Goal: Transaction & Acquisition: Obtain resource

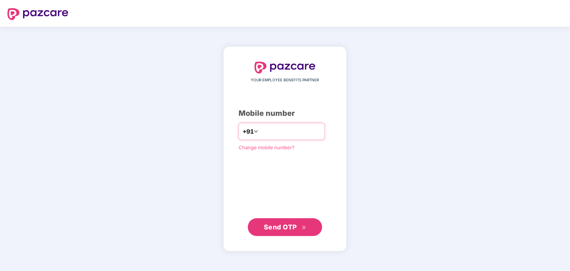
type input "**********"
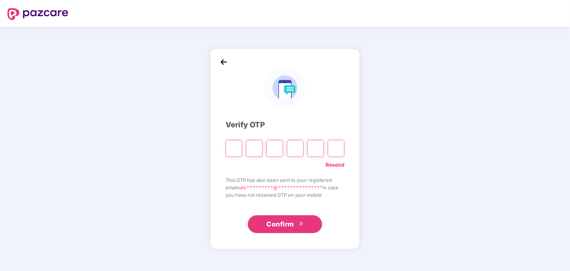
click at [239, 146] on input "Please enter verification code. Digit 1" at bounding box center [233, 148] width 17 height 17
type input "*"
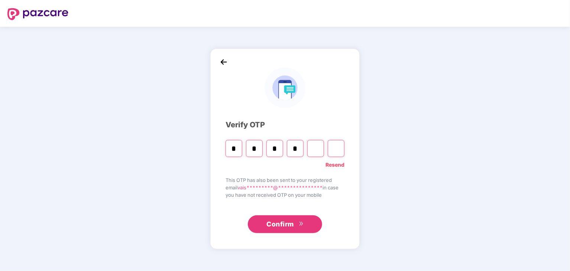
type input "*"
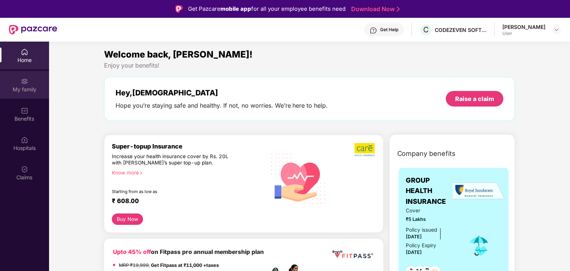
click at [22, 77] on div at bounding box center [24, 80] width 7 height 7
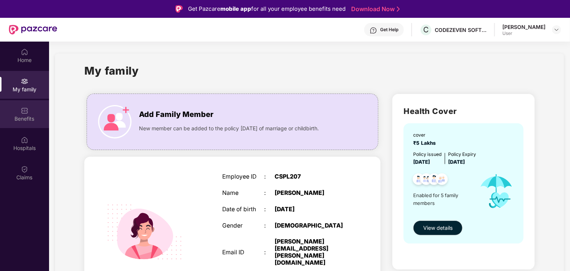
click at [26, 108] on img at bounding box center [24, 110] width 7 height 7
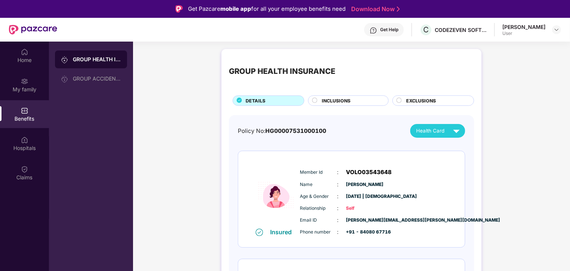
click at [527, 26] on div "[PERSON_NAME]" at bounding box center [523, 26] width 43 height 7
click at [557, 30] on img at bounding box center [556, 30] width 6 height 6
click at [507, 69] on div "[PERSON_NAME]" at bounding box center [515, 67] width 43 height 7
click at [25, 53] on img at bounding box center [24, 51] width 7 height 7
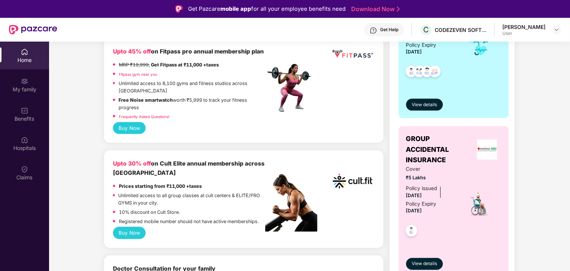
scroll to position [186, 0]
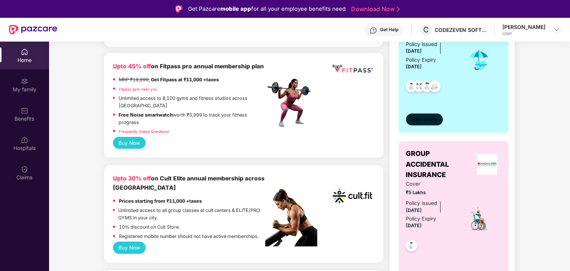
click at [413, 124] on button "View details" at bounding box center [424, 120] width 37 height 12
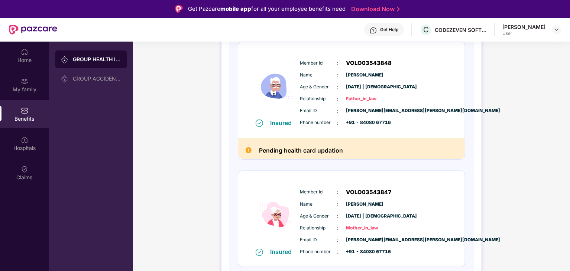
scroll to position [42, 0]
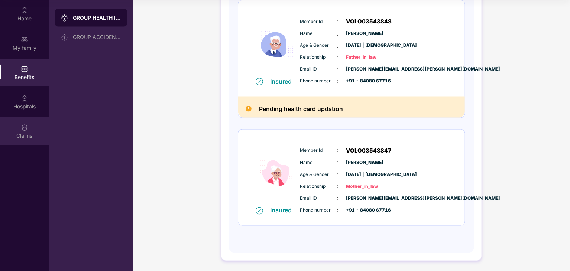
click at [25, 128] on img at bounding box center [24, 127] width 7 height 7
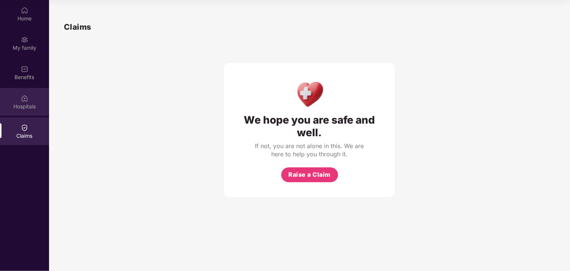
click at [26, 100] on img at bounding box center [24, 98] width 7 height 7
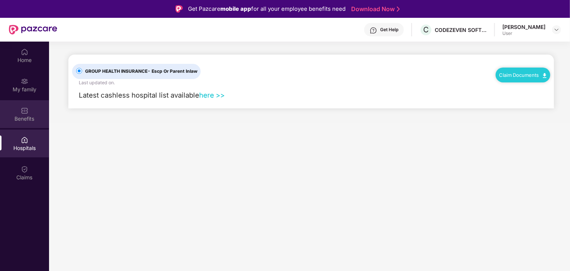
click at [22, 108] on img at bounding box center [24, 110] width 7 height 7
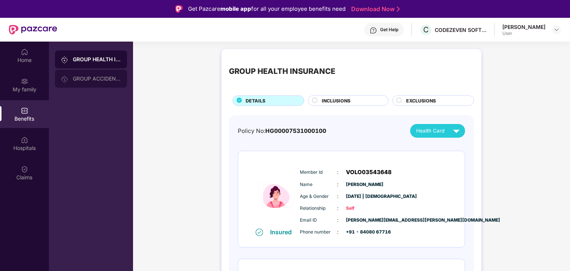
click at [76, 78] on div "GROUP ACCIDENTAL INSURANCE" at bounding box center [97, 79] width 48 height 6
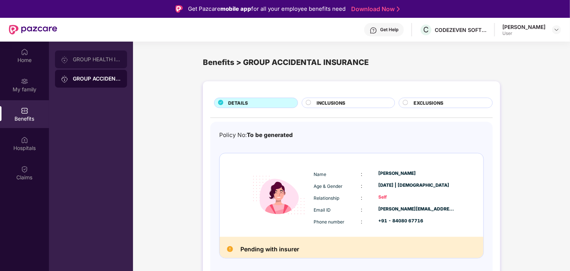
click at [87, 54] on div "GROUP HEALTH INSURANCE" at bounding box center [91, 60] width 72 height 18
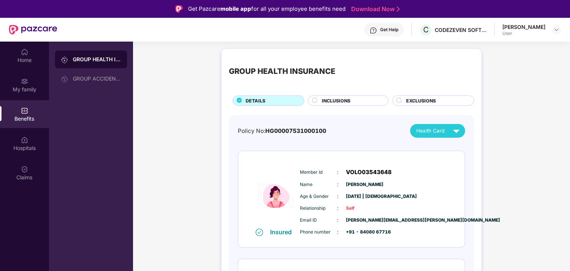
click at [369, 8] on link "Download Now" at bounding box center [374, 9] width 46 height 8
